Goal: Navigation & Orientation: Find specific page/section

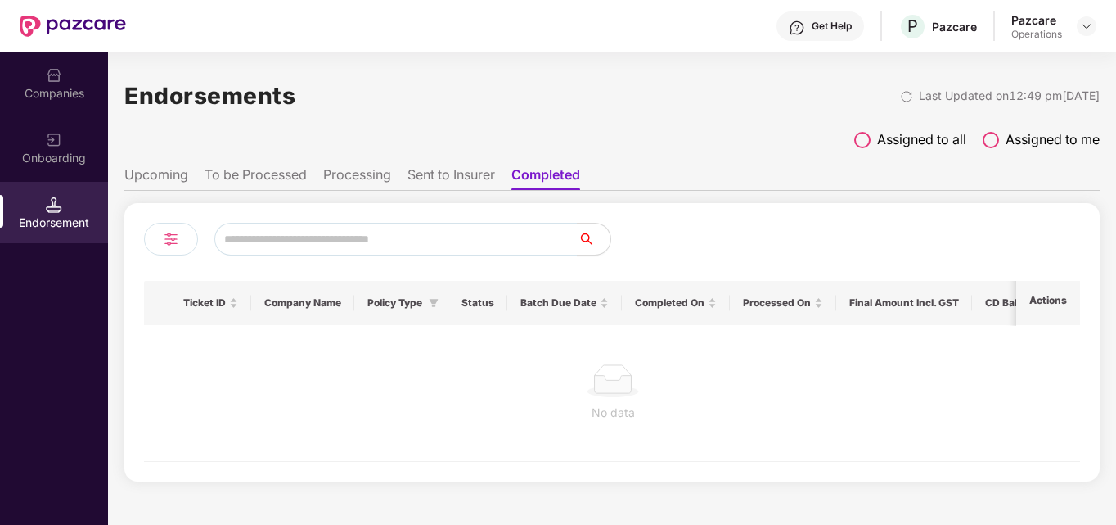
scroll to position [0, 2]
click at [430, 177] on li "Sent to Insurer" at bounding box center [452, 178] width 88 height 24
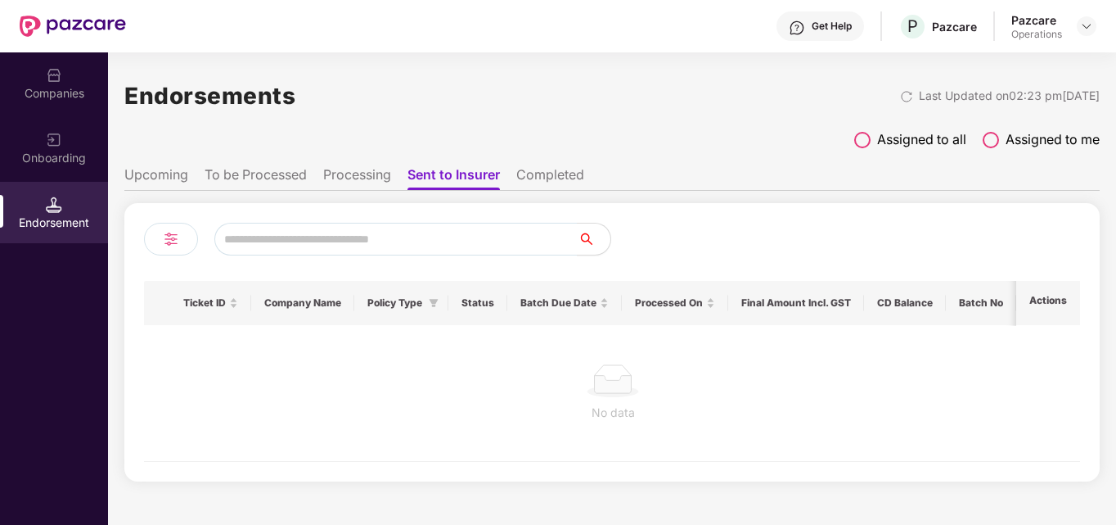
click at [354, 187] on li "Processing" at bounding box center [357, 178] width 68 height 24
click at [273, 175] on li "To be Processed" at bounding box center [256, 178] width 102 height 24
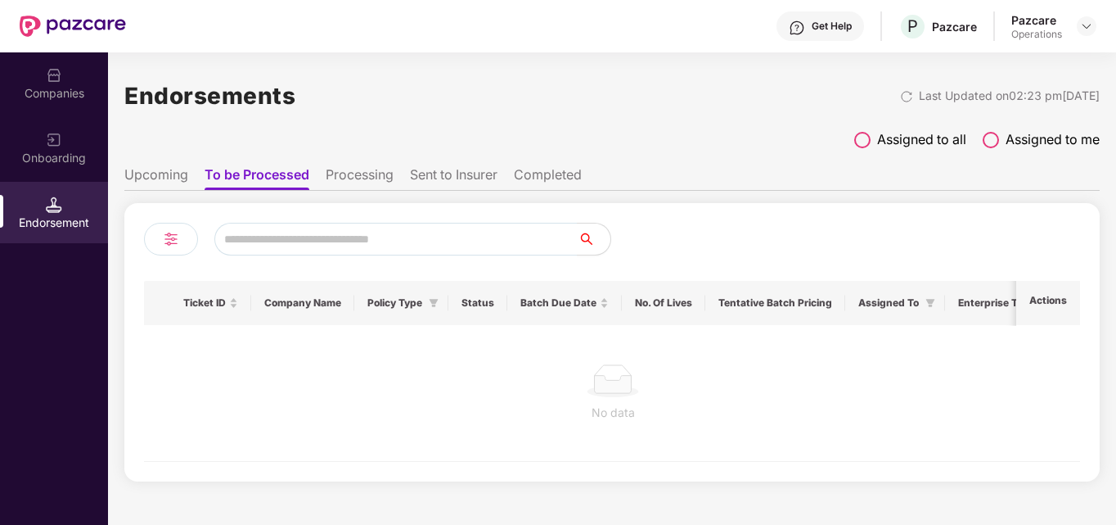
click at [163, 178] on li "Upcoming" at bounding box center [156, 178] width 64 height 24
click at [1080, 20] on img at bounding box center [1086, 26] width 13 height 13
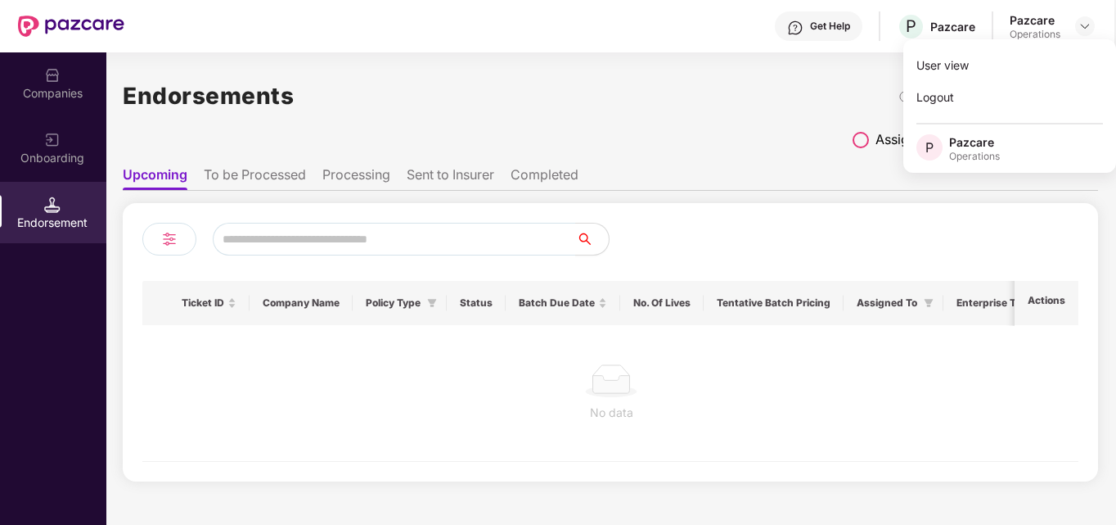
click at [573, 124] on div "Endorsements Last Updated on 02:23 pm[DATE] Assigned to all Assigned to me Upco…" at bounding box center [610, 275] width 975 height 411
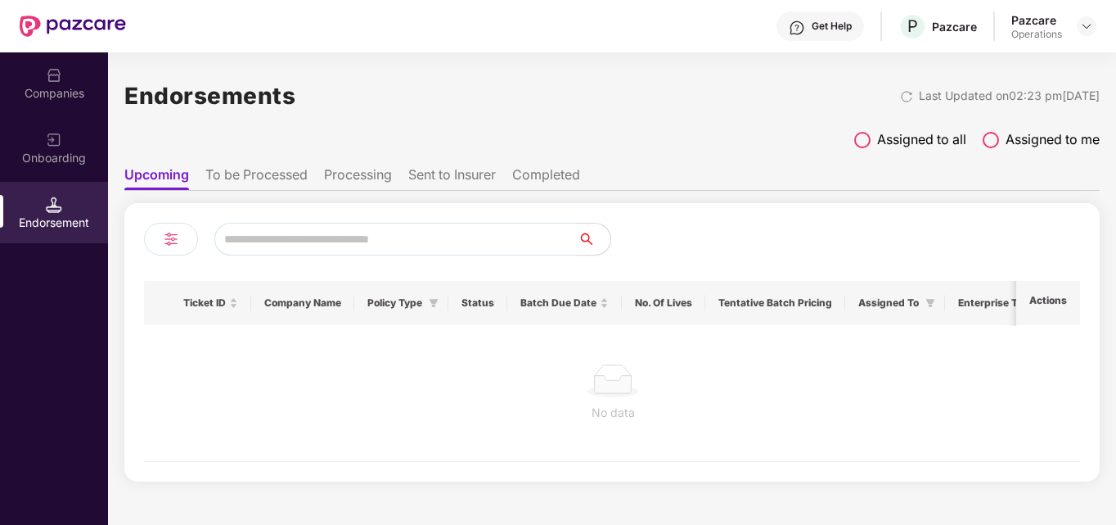
click at [363, 171] on li "Processing" at bounding box center [358, 178] width 68 height 24
click at [263, 178] on li "To be Processed" at bounding box center [256, 178] width 102 height 24
click at [489, 302] on th "Status" at bounding box center [477, 303] width 59 height 44
click at [436, 173] on li "Sent to Insurer" at bounding box center [454, 178] width 88 height 24
click at [539, 172] on li "Completed" at bounding box center [550, 178] width 68 height 24
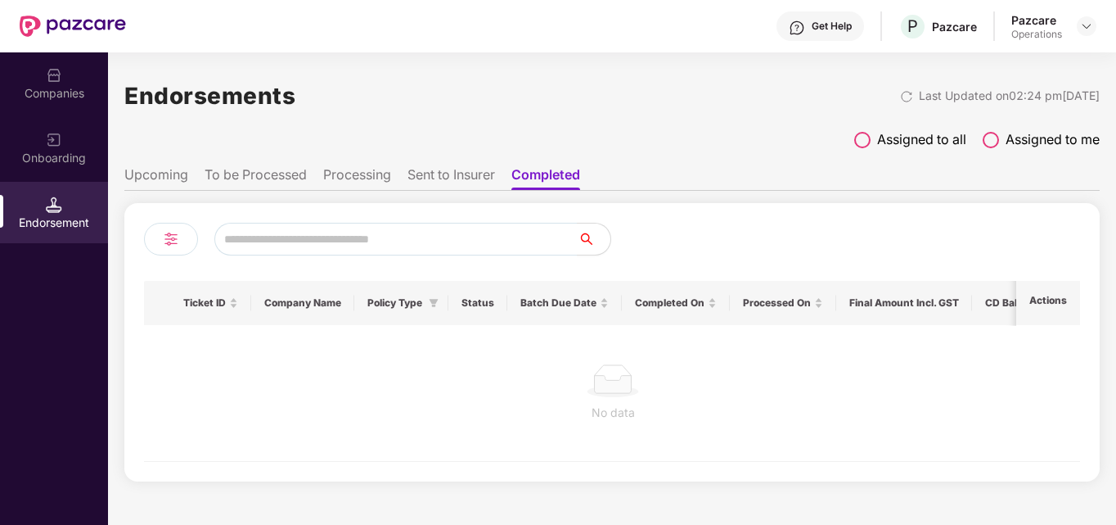
click at [153, 176] on li "Upcoming" at bounding box center [156, 178] width 64 height 24
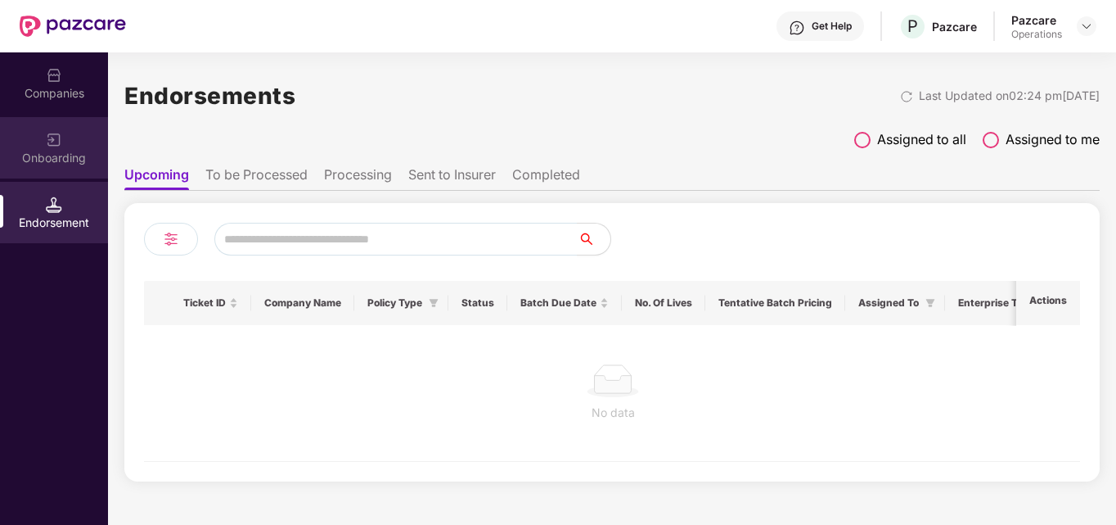
click at [59, 137] on img at bounding box center [54, 140] width 16 height 16
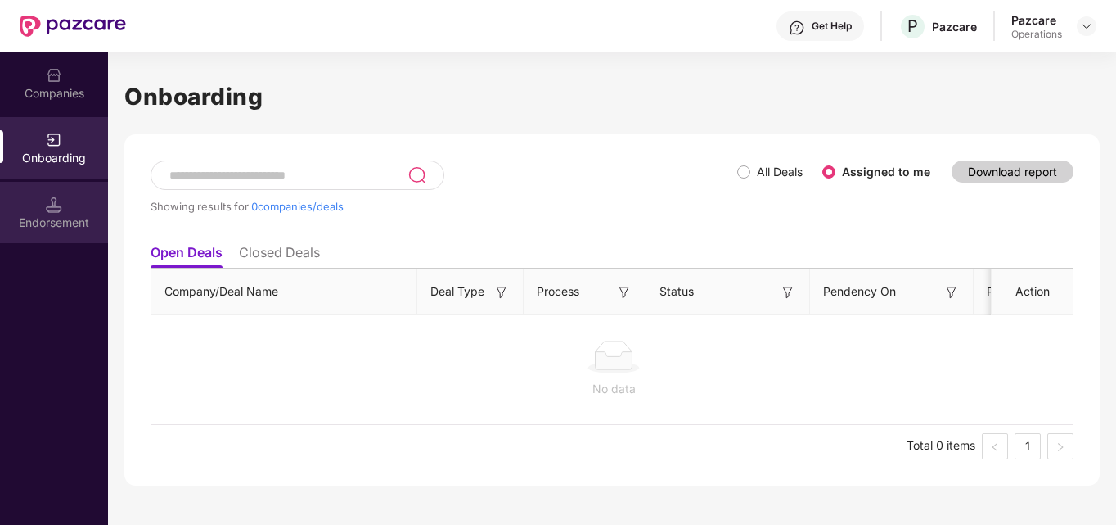
click at [47, 214] on div "Endorsement" at bounding box center [54, 222] width 108 height 16
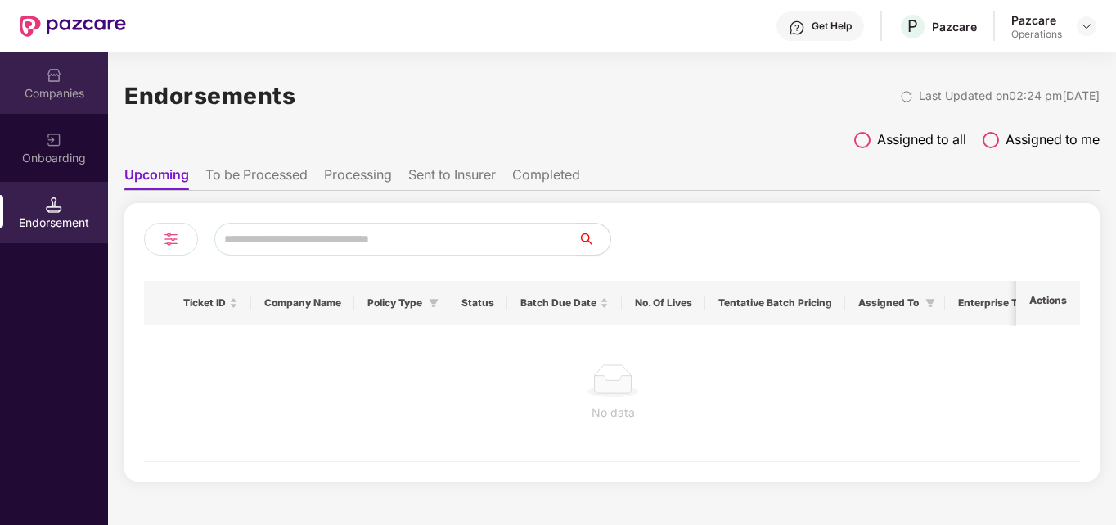
click at [48, 83] on img at bounding box center [54, 75] width 16 height 16
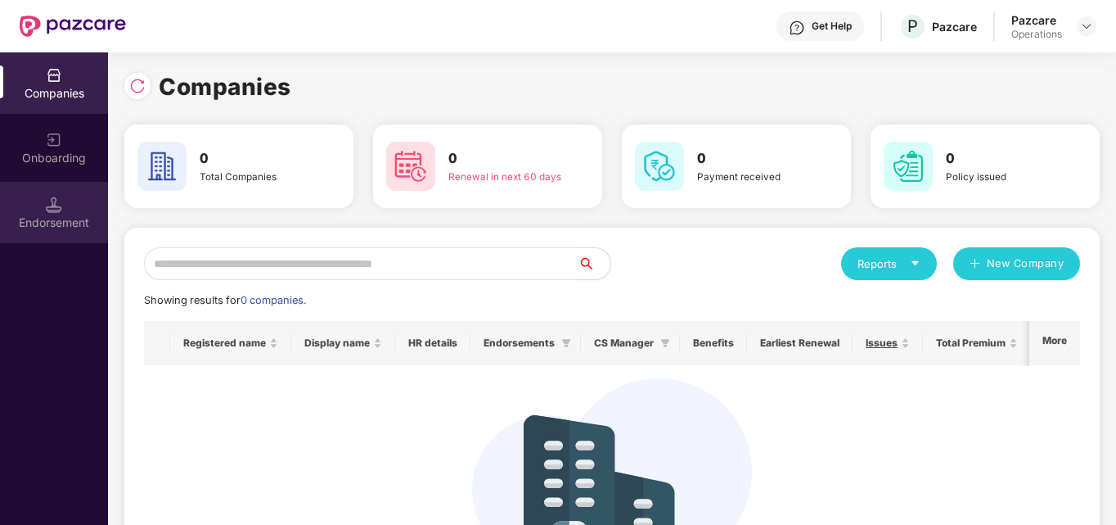
click at [51, 210] on img at bounding box center [54, 204] width 16 height 16
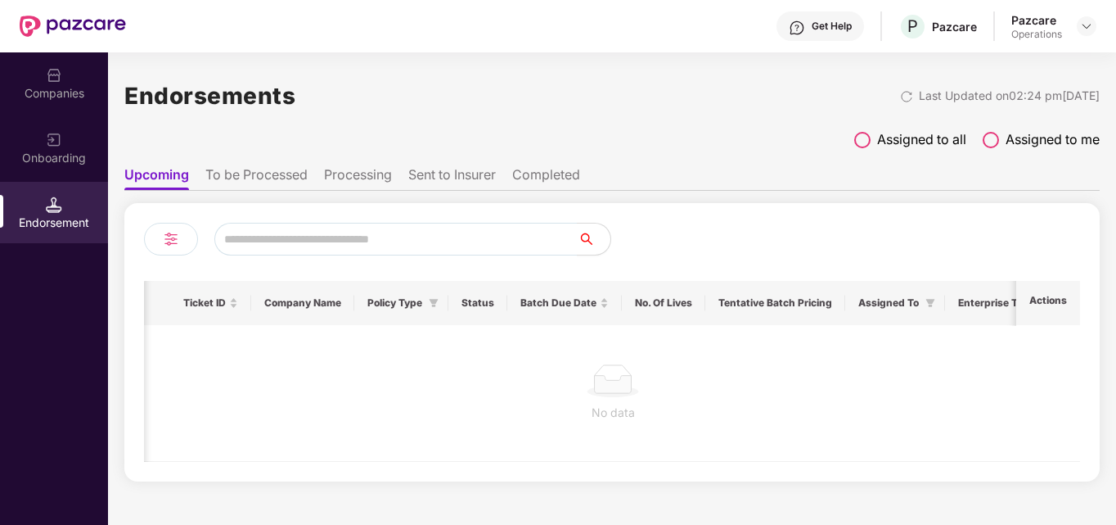
scroll to position [0, 174]
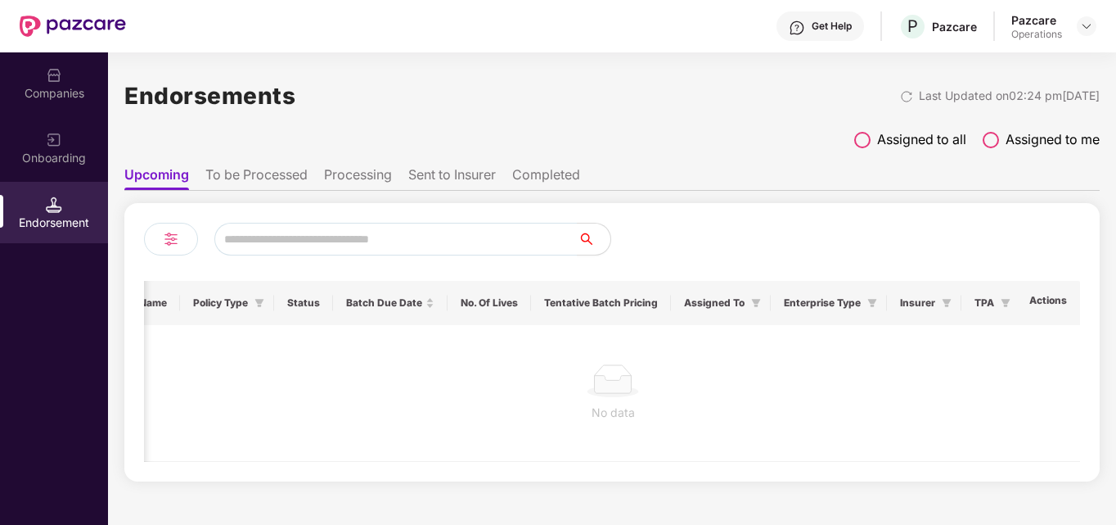
click at [246, 184] on li "To be Processed" at bounding box center [256, 178] width 102 height 24
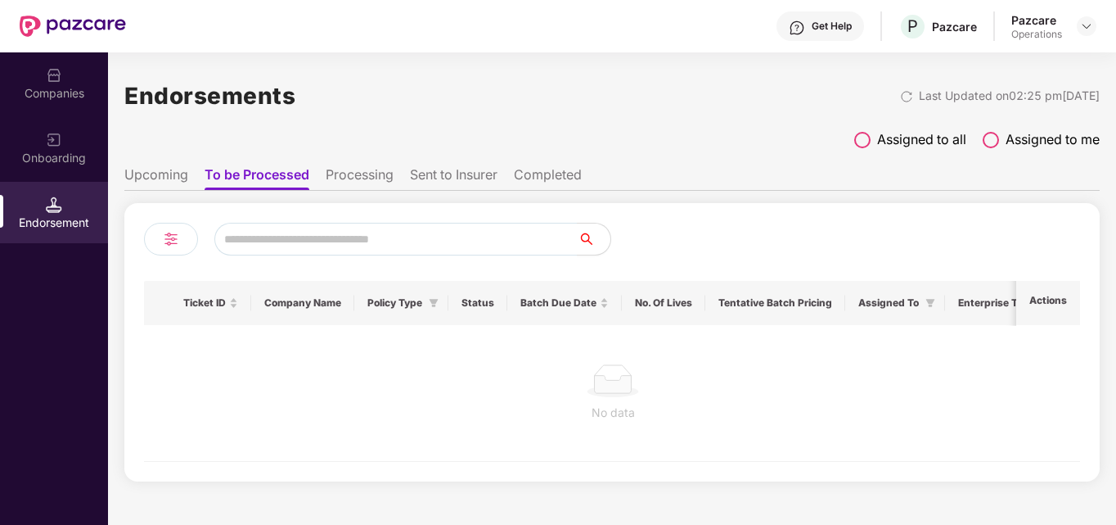
click at [339, 181] on li "Processing" at bounding box center [360, 178] width 68 height 24
click at [455, 169] on li "Sent to Insurer" at bounding box center [454, 178] width 88 height 24
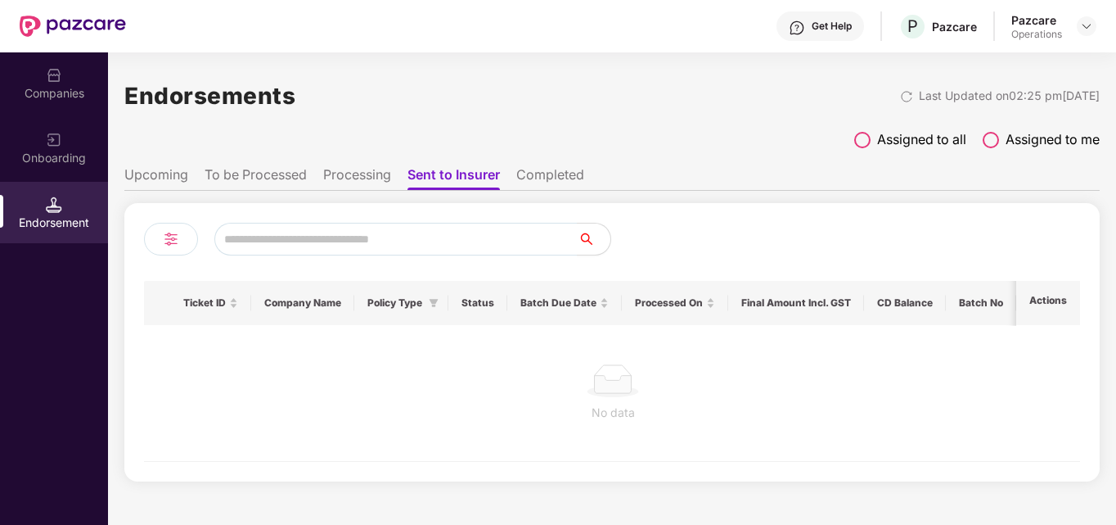
click at [165, 182] on li "Upcoming" at bounding box center [156, 178] width 64 height 24
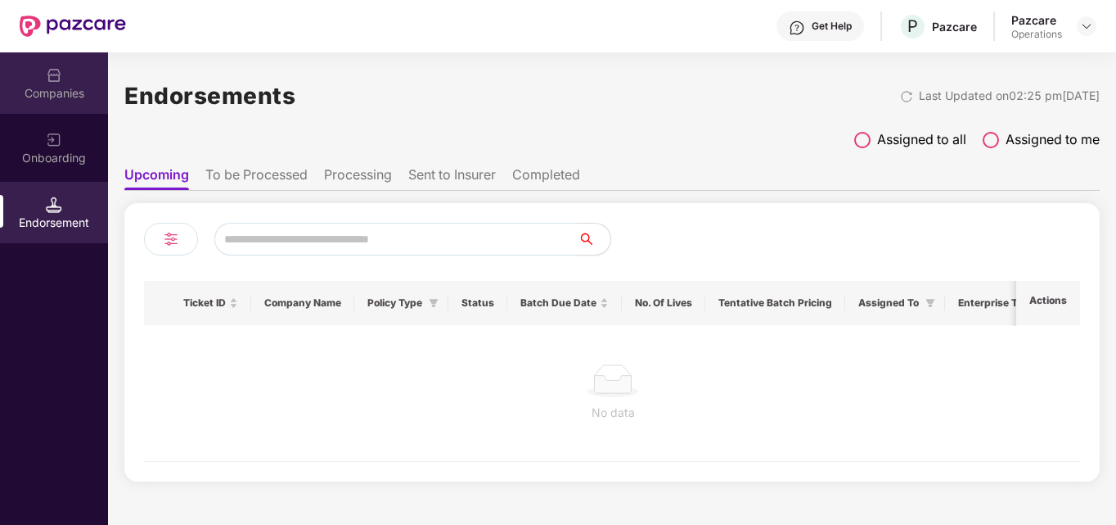
click at [51, 73] on img at bounding box center [54, 75] width 16 height 16
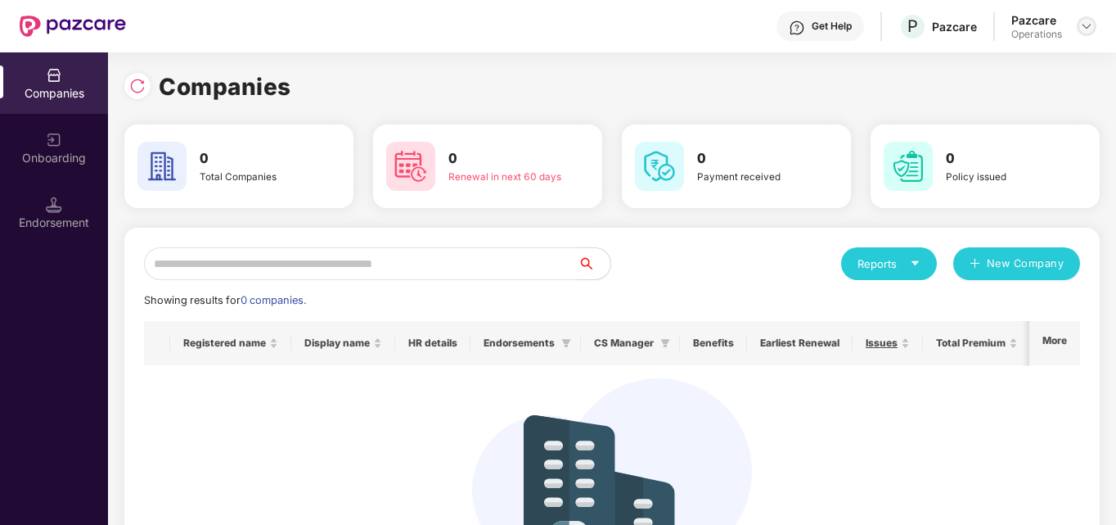
click at [1082, 25] on img at bounding box center [1086, 26] width 13 height 13
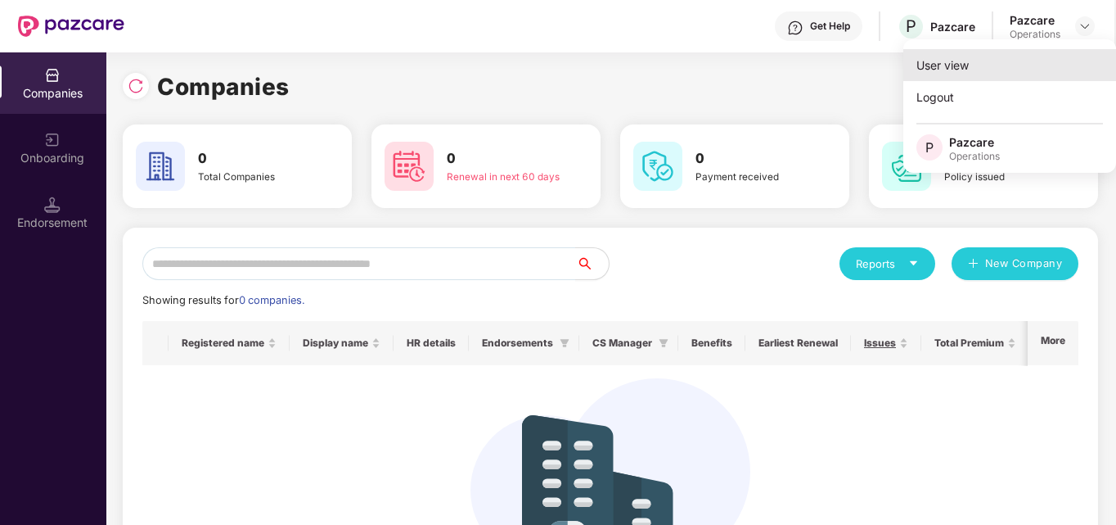
click at [966, 74] on div "User view" at bounding box center [1009, 65] width 213 height 32
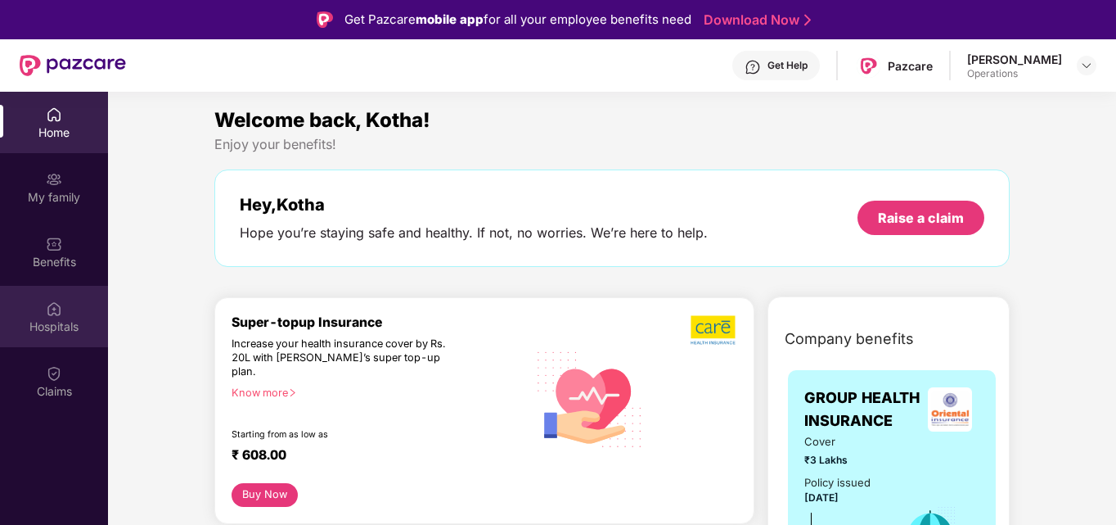
click at [41, 329] on div "Hospitals" at bounding box center [54, 326] width 108 height 16
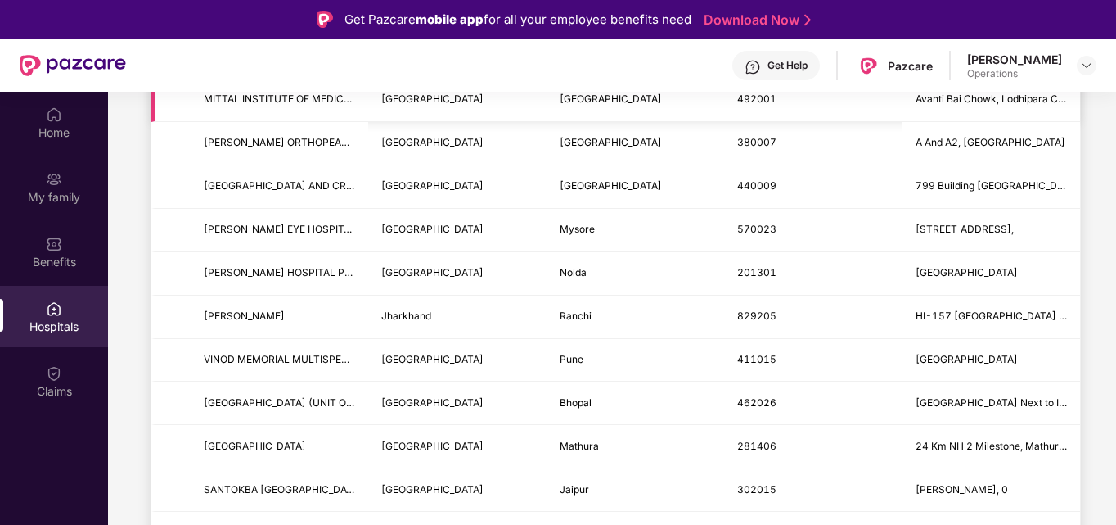
scroll to position [1177, 0]
